Goal: Task Accomplishment & Management: Complete application form

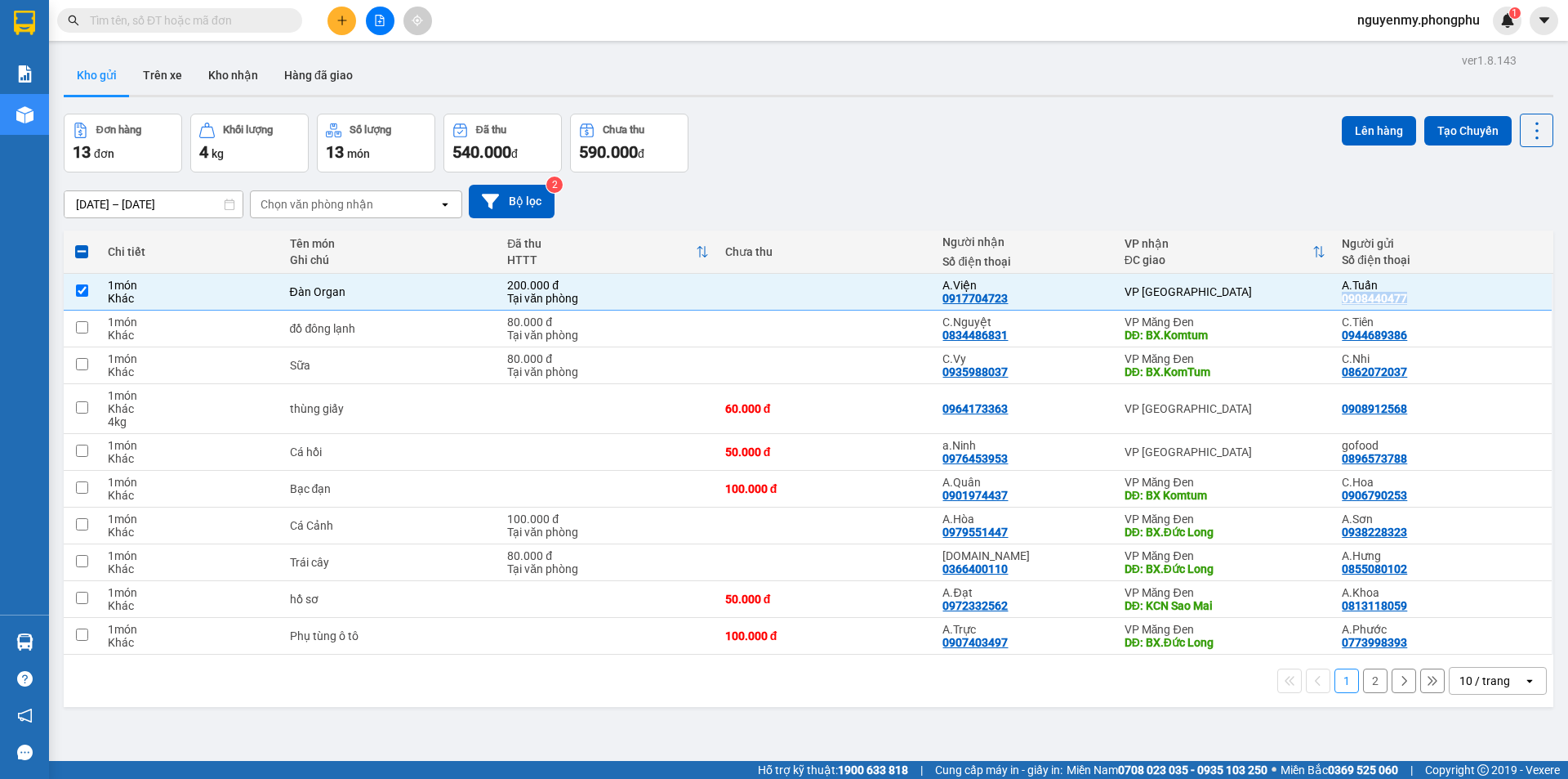
click at [336, 17] on icon "plus" at bounding box center [341, 20] width 11 height 11
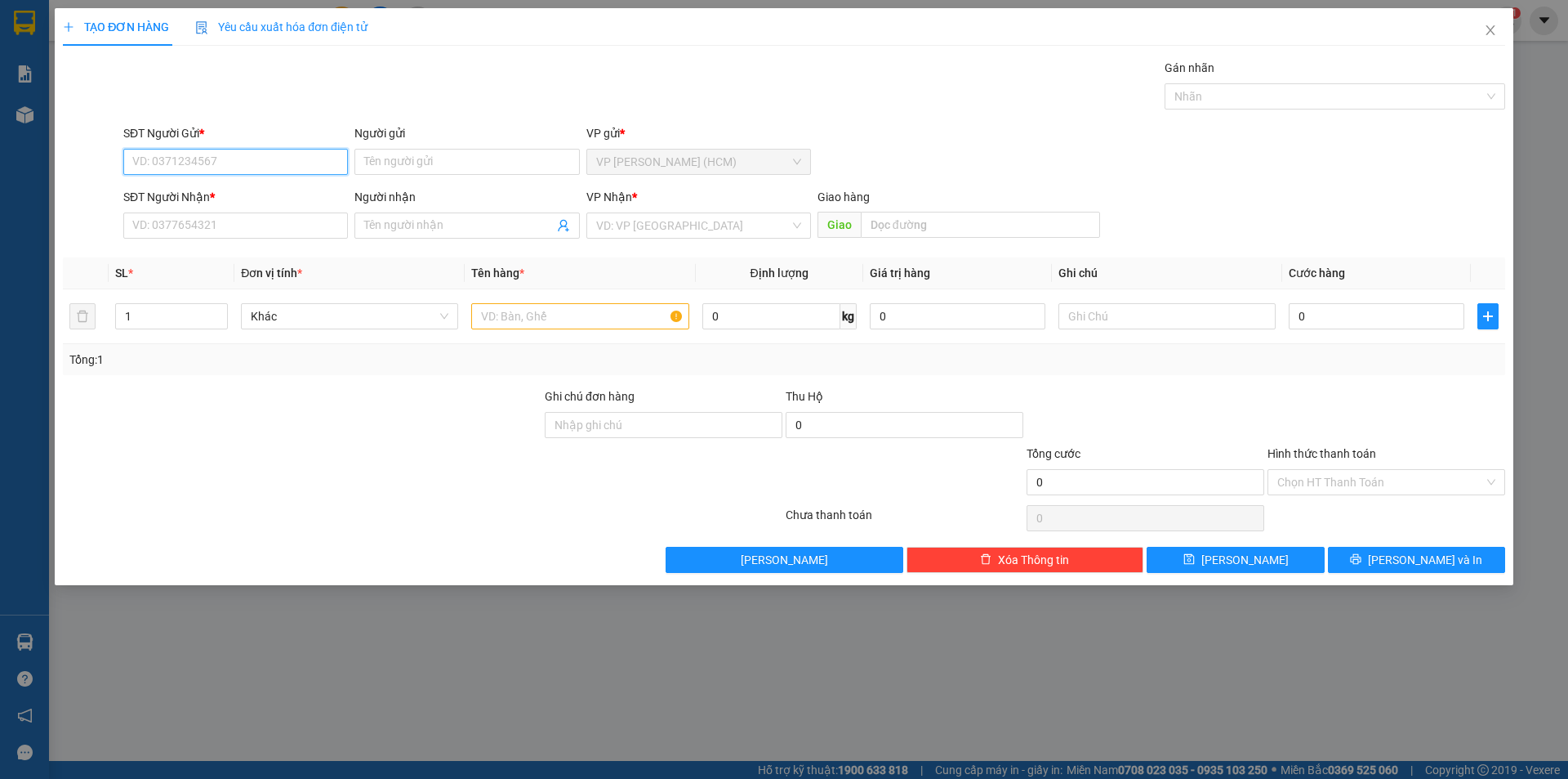
click at [274, 164] on input "SĐT Người Gửi *" at bounding box center [236, 162] width 225 height 26
click at [151, 163] on input "096443351" at bounding box center [236, 162] width 225 height 26
type input "0969443351"
click at [418, 166] on input "Người gửi" at bounding box center [466, 162] width 225 height 26
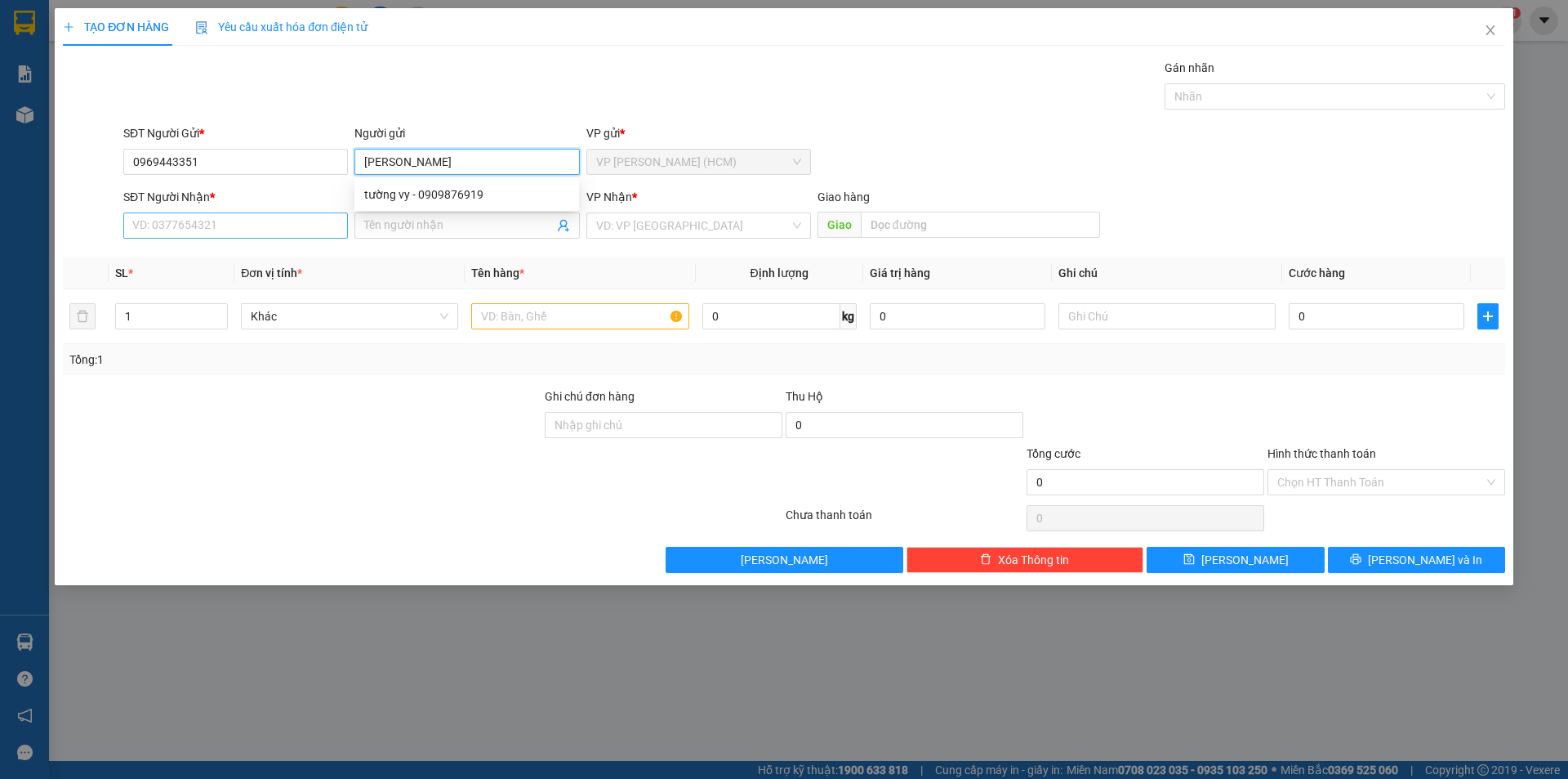
type input "[PERSON_NAME]"
click at [223, 233] on input "SĐT Người Nhận *" at bounding box center [236, 226] width 225 height 26
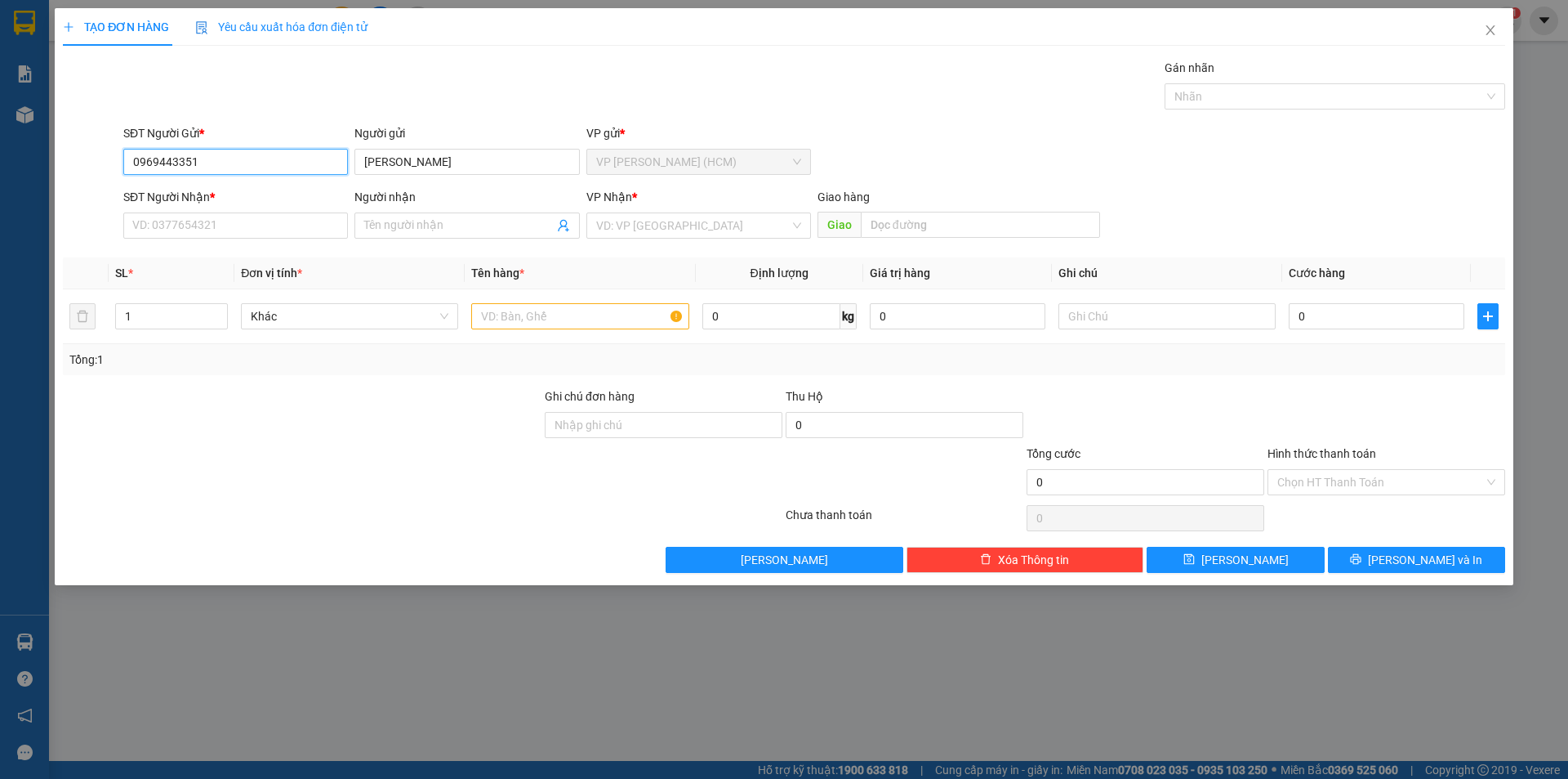
drag, startPoint x: 216, startPoint y: 153, endPoint x: 115, endPoint y: 151, distance: 101.0
click at [115, 151] on div "SĐT Người Gửi * 0969443351 0969443351 Người gửi Tường Vy VP gửi * VP [PERSON_NA…" at bounding box center [784, 152] width 1445 height 57
click at [161, 229] on input "SĐT Người Nhận *" at bounding box center [236, 226] width 225 height 26
paste input "0969443351"
type input "0969443351"
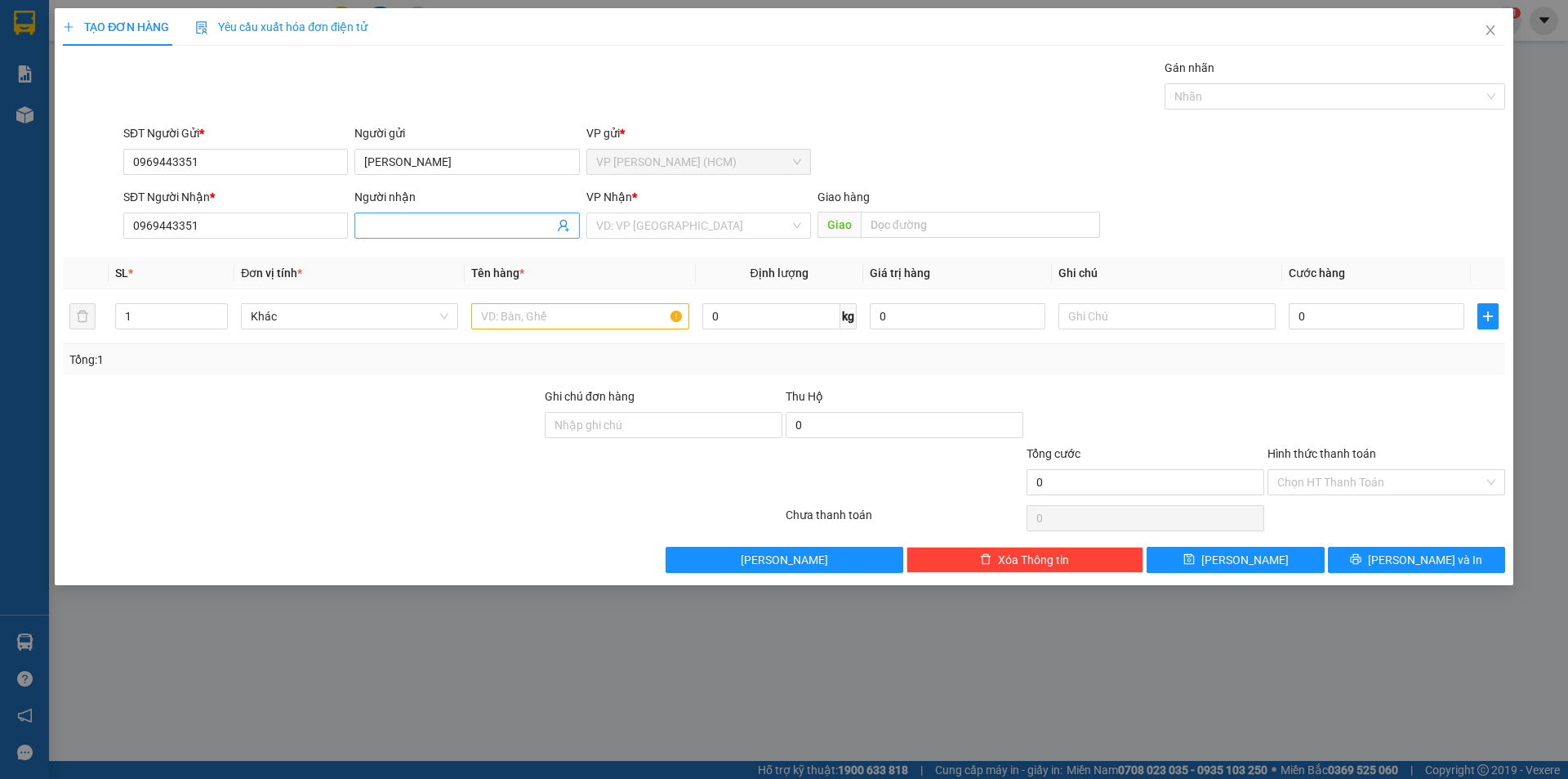
click at [390, 223] on input "Người nhận" at bounding box center [458, 226] width 189 height 18
drag, startPoint x: 423, startPoint y: 164, endPoint x: 335, endPoint y: 169, distance: 88.1
click at [335, 169] on div "SĐT Người Gửi * 0969443351 Người gửi [PERSON_NAME] VP gửi * VP [PERSON_NAME] (H…" at bounding box center [813, 152] width 1388 height 57
click at [386, 224] on input "Người nhận" at bounding box center [458, 226] width 189 height 18
paste input "[PERSON_NAME]"
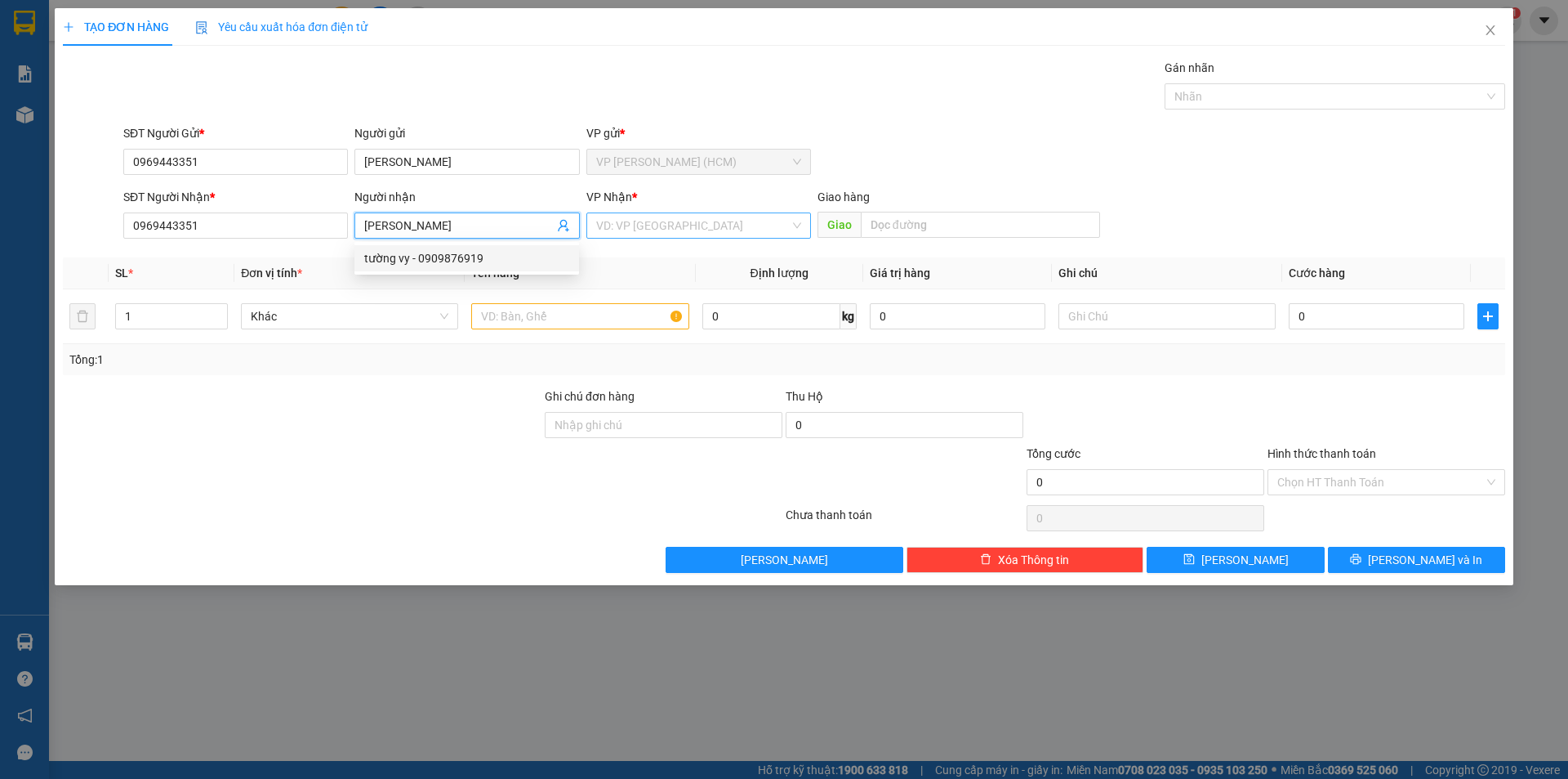
type input "[PERSON_NAME]"
click at [631, 230] on input "search" at bounding box center [693, 226] width 194 height 25
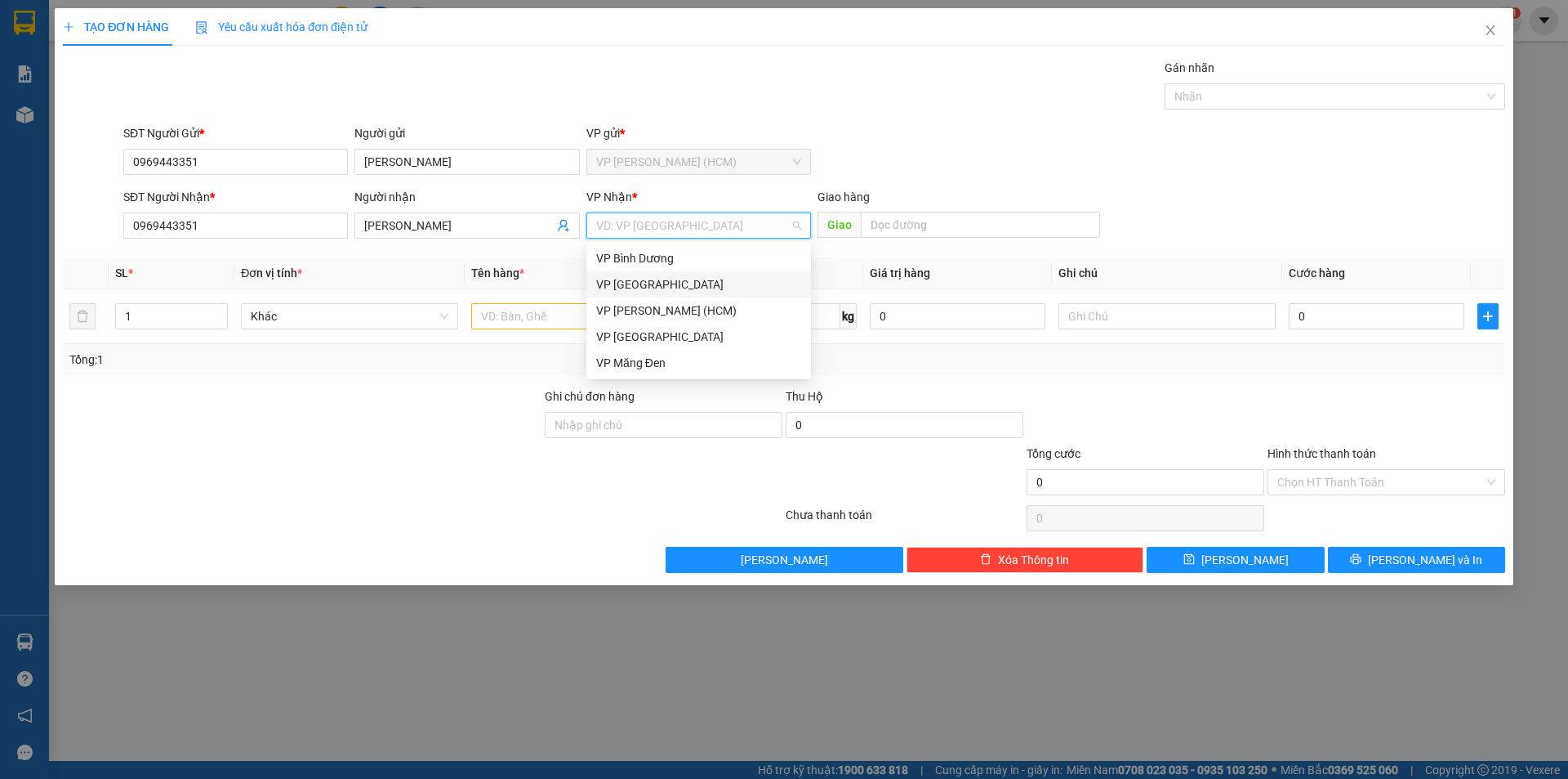
click at [645, 274] on div "VP [GEOGRAPHIC_DATA]" at bounding box center [699, 285] width 225 height 26
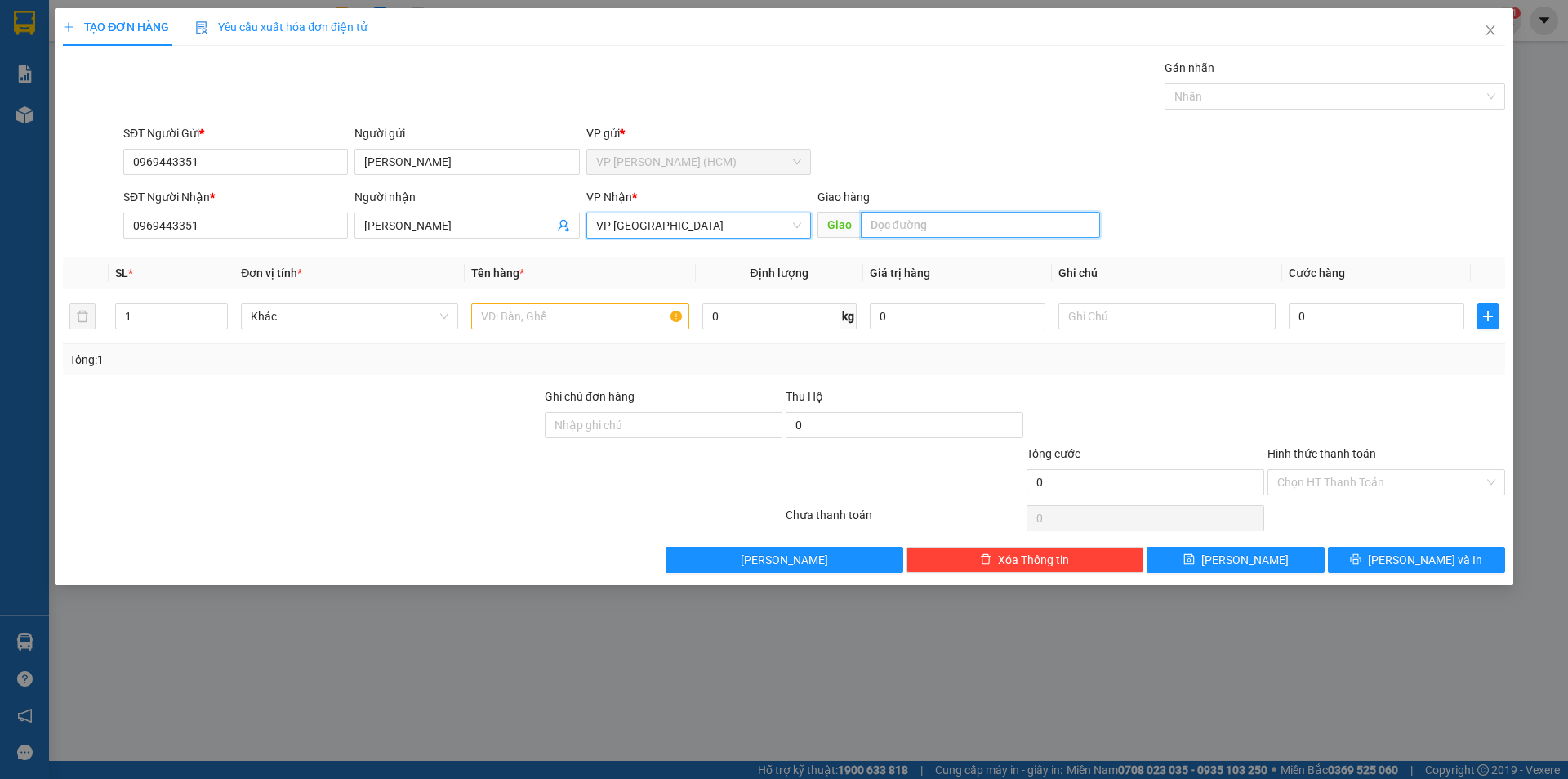
click at [956, 228] on input "text" at bounding box center [980, 225] width 240 height 26
click at [537, 322] on input "text" at bounding box center [580, 317] width 218 height 26
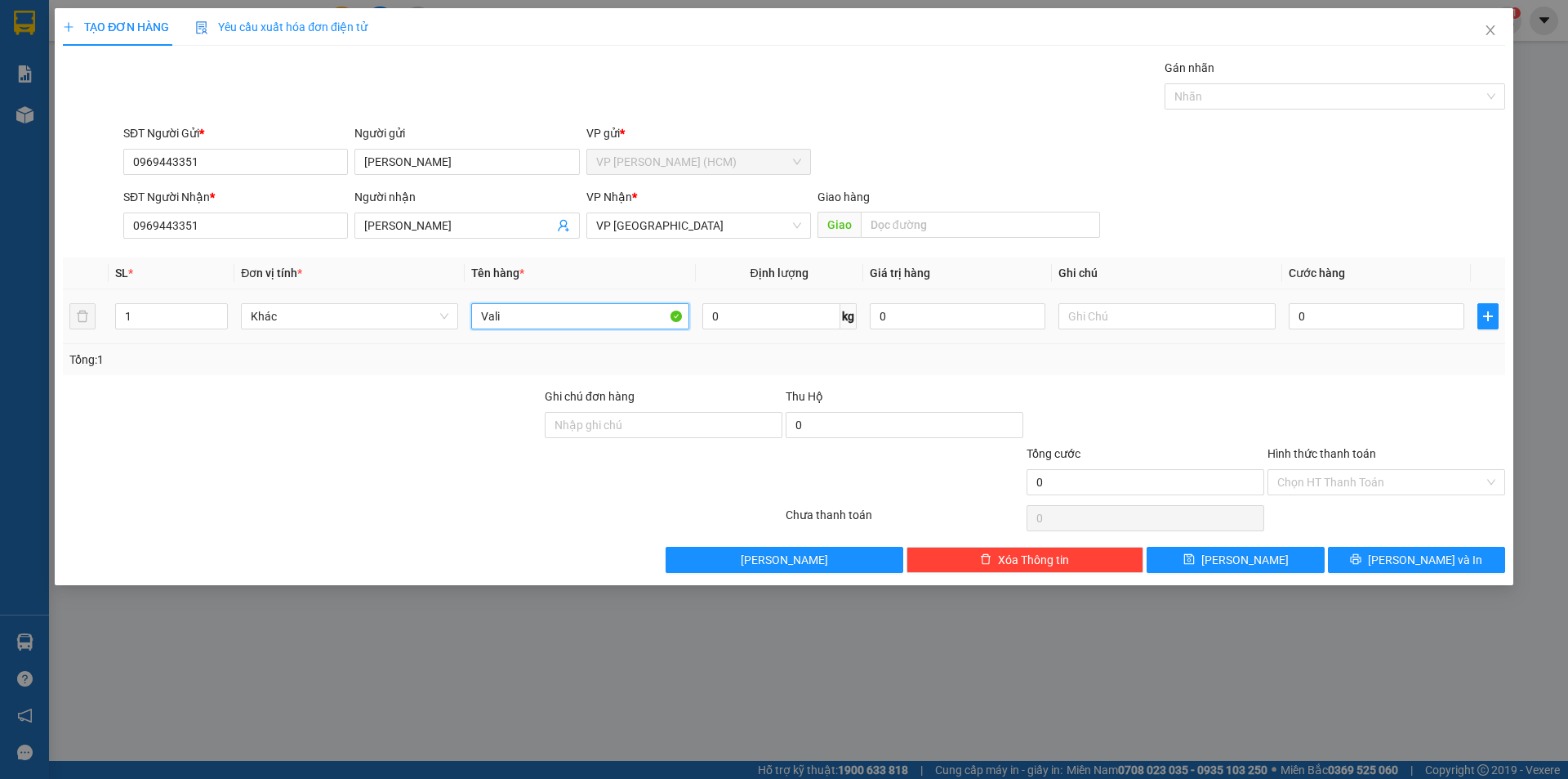
type input "Vali"
click at [1314, 332] on div "0" at bounding box center [1376, 316] width 176 height 33
click at [1317, 318] on input "0" at bounding box center [1376, 317] width 176 height 26
type input "8"
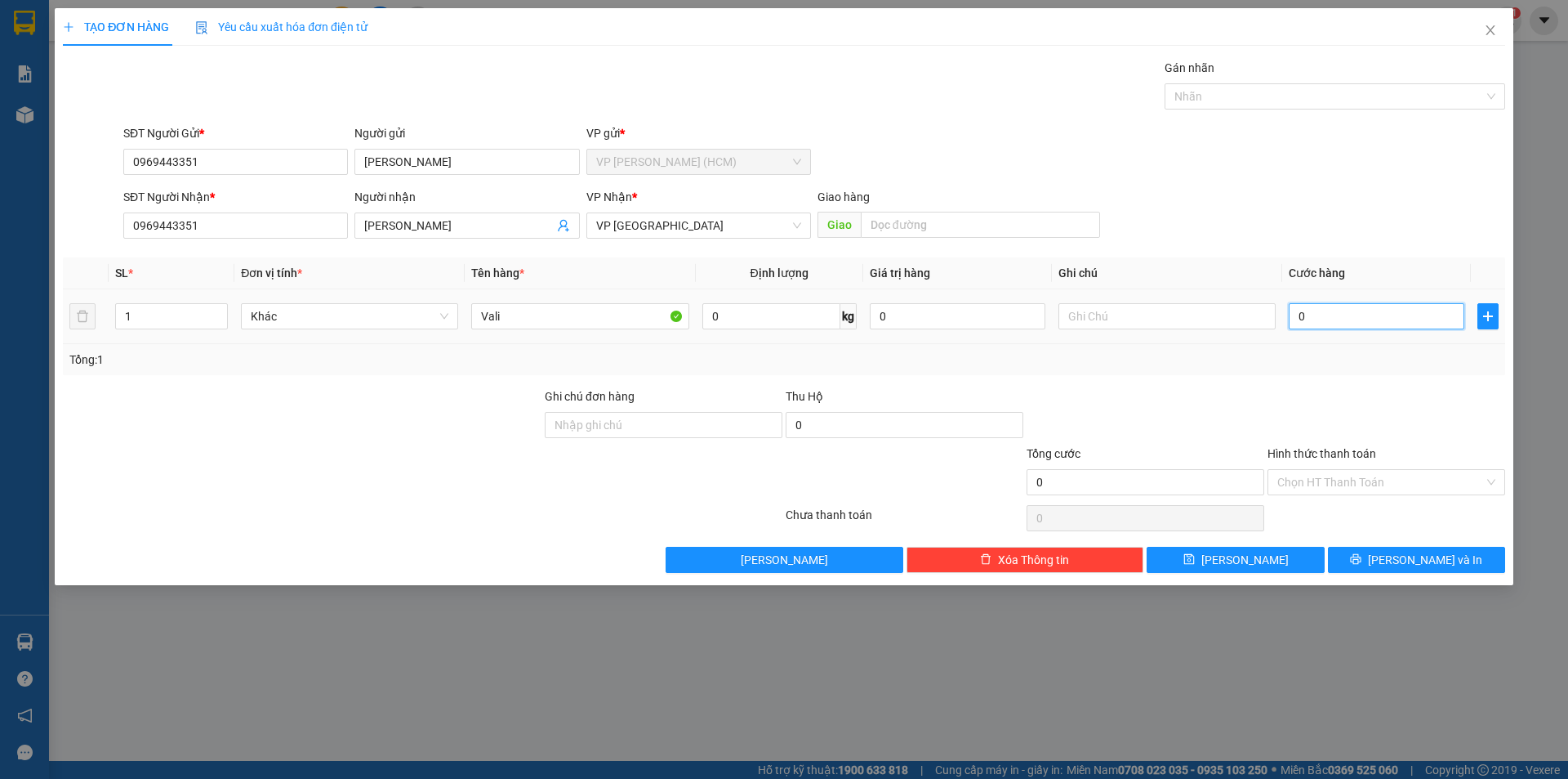
type input "8"
type input "80"
type input "800"
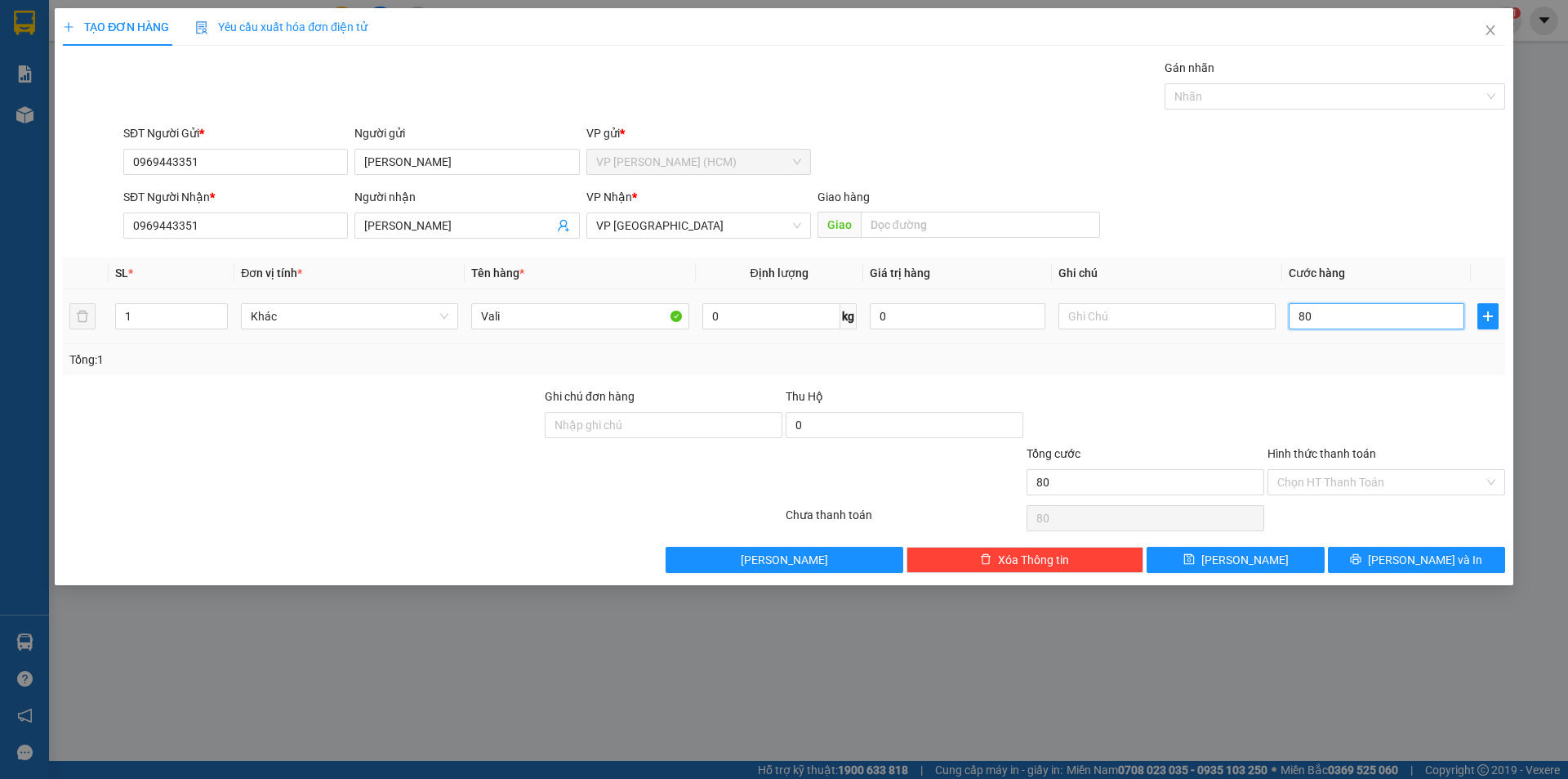
type input "800"
type input "8.000"
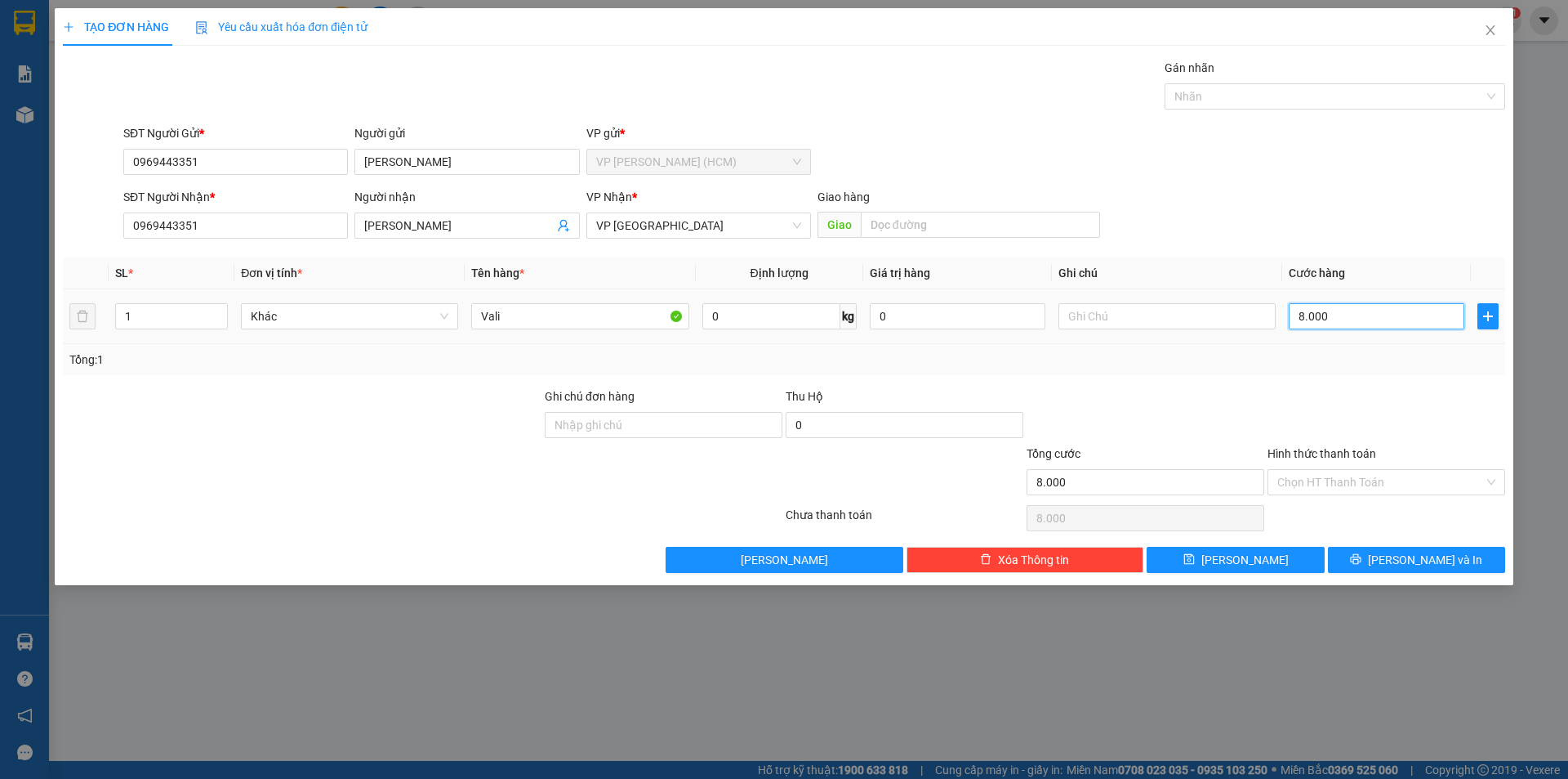
type input "80.000"
click at [1381, 484] on input "Hình thức thanh toán" at bounding box center [1380, 482] width 207 height 25
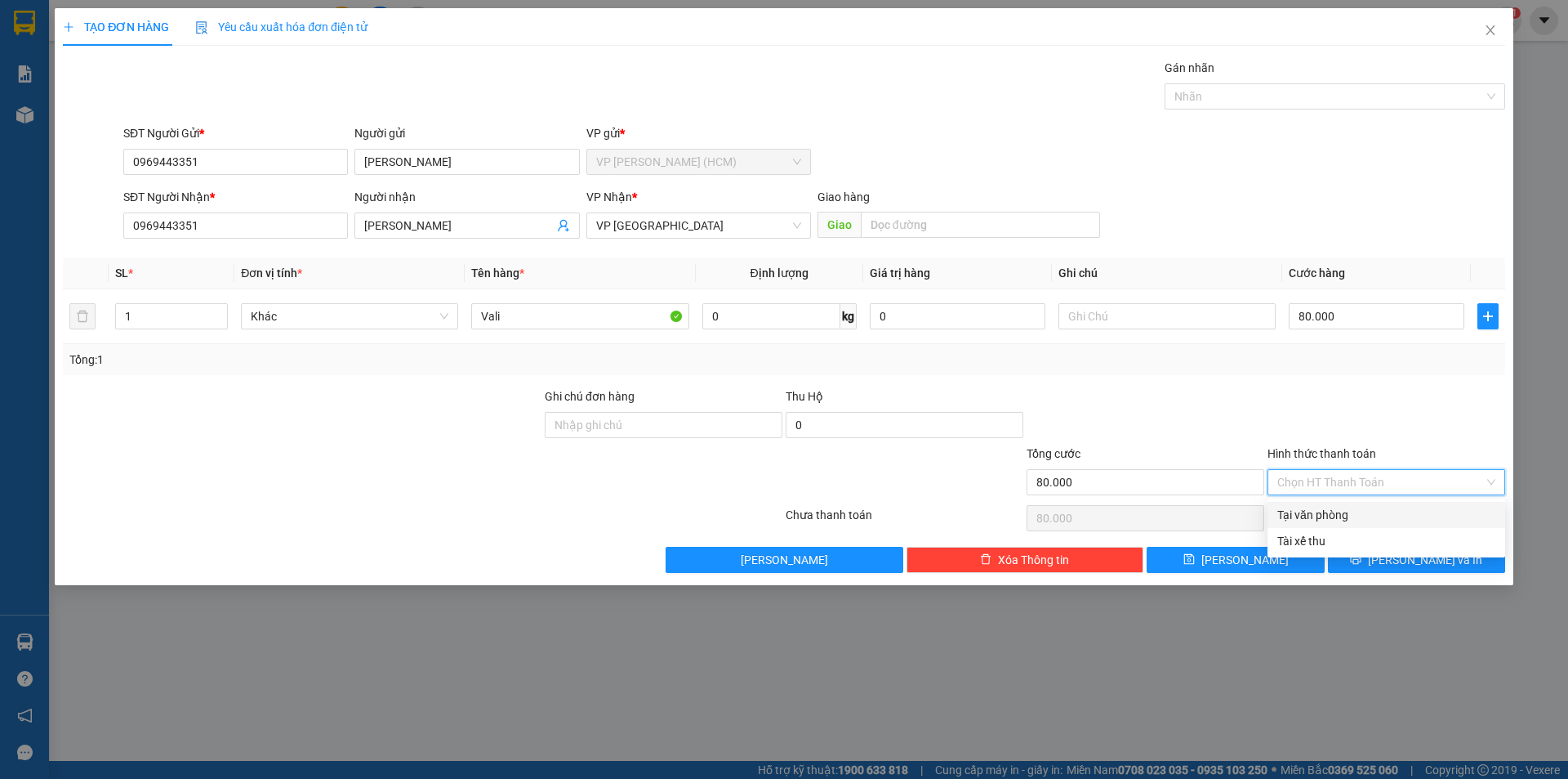
click at [1316, 517] on div "Tại văn phòng" at bounding box center [1386, 515] width 218 height 18
type input "0"
click at [1399, 562] on button "[PERSON_NAME] và In" at bounding box center [1417, 559] width 178 height 26
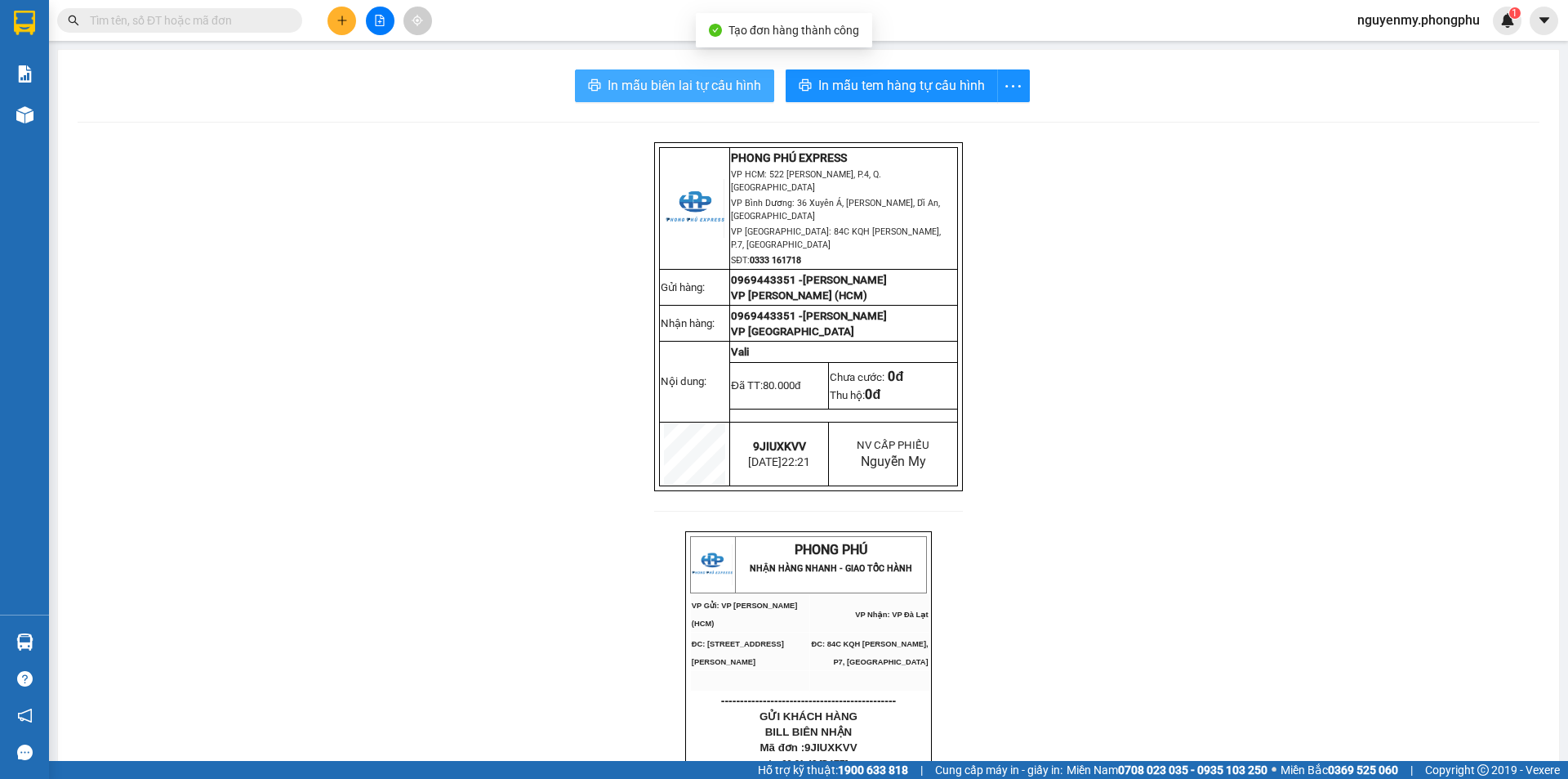
click at [652, 86] on span "In mẫu biên lai tự cấu hình" at bounding box center [685, 85] width 154 height 20
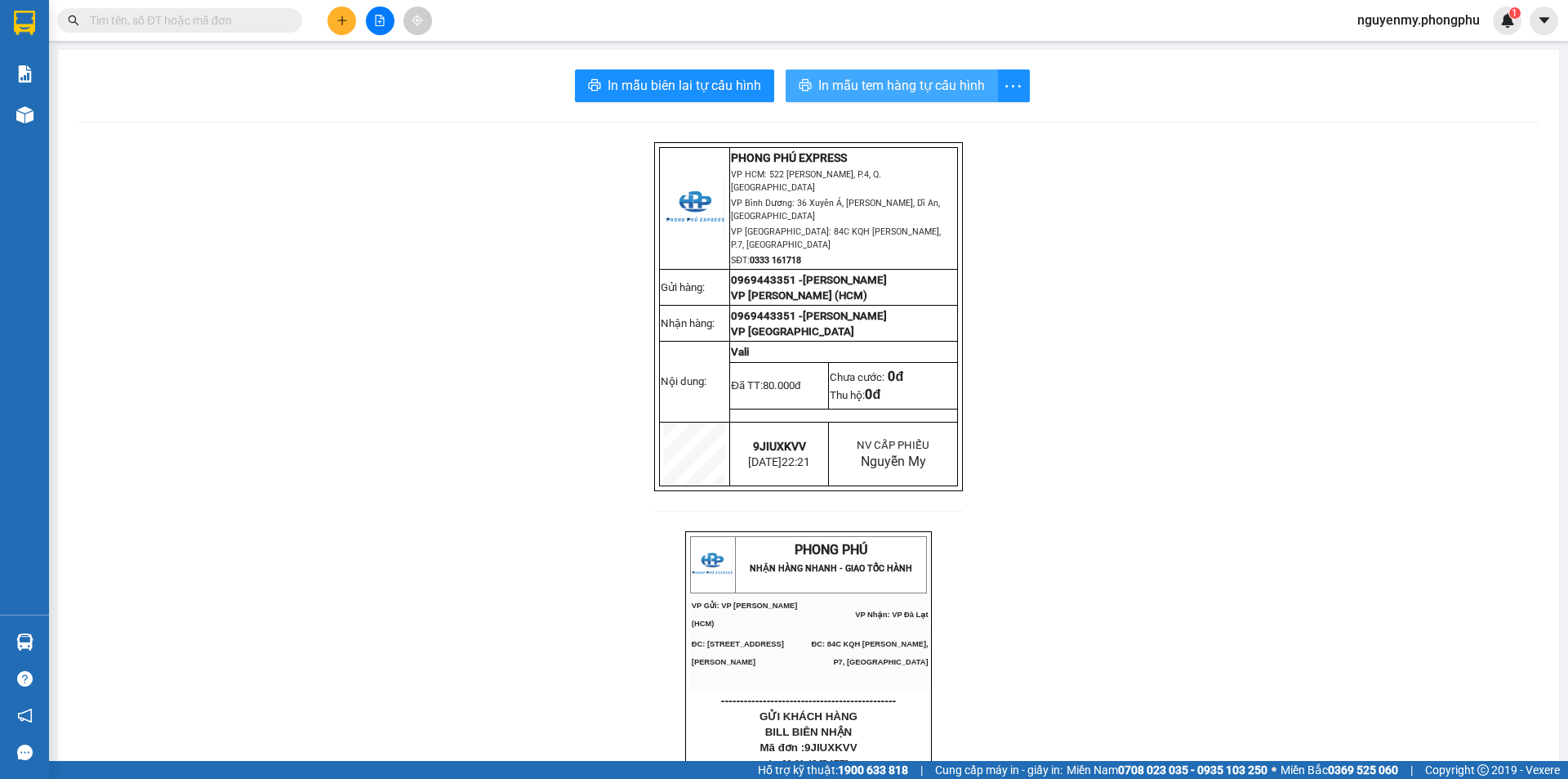
click at [874, 79] on span "In mẫu tem hàng tự cấu hình" at bounding box center [901, 85] width 167 height 20
